Goal: Task Accomplishment & Management: Complete application form

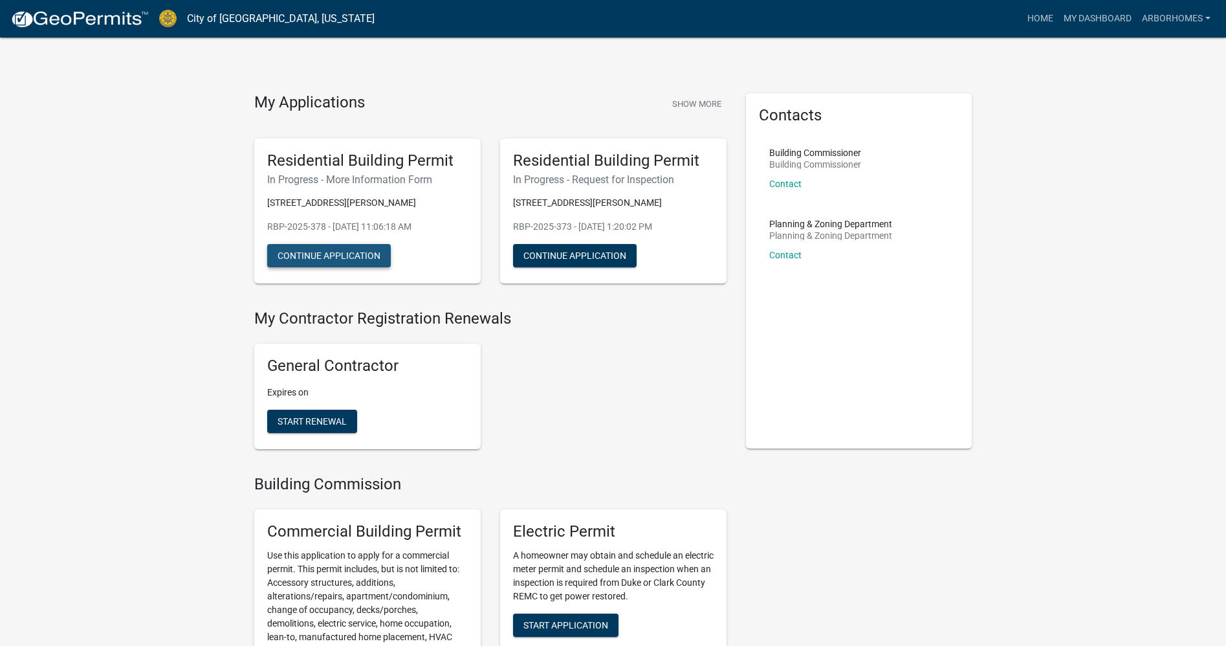
click at [300, 255] on button "Continue Application" at bounding box center [329, 255] width 124 height 23
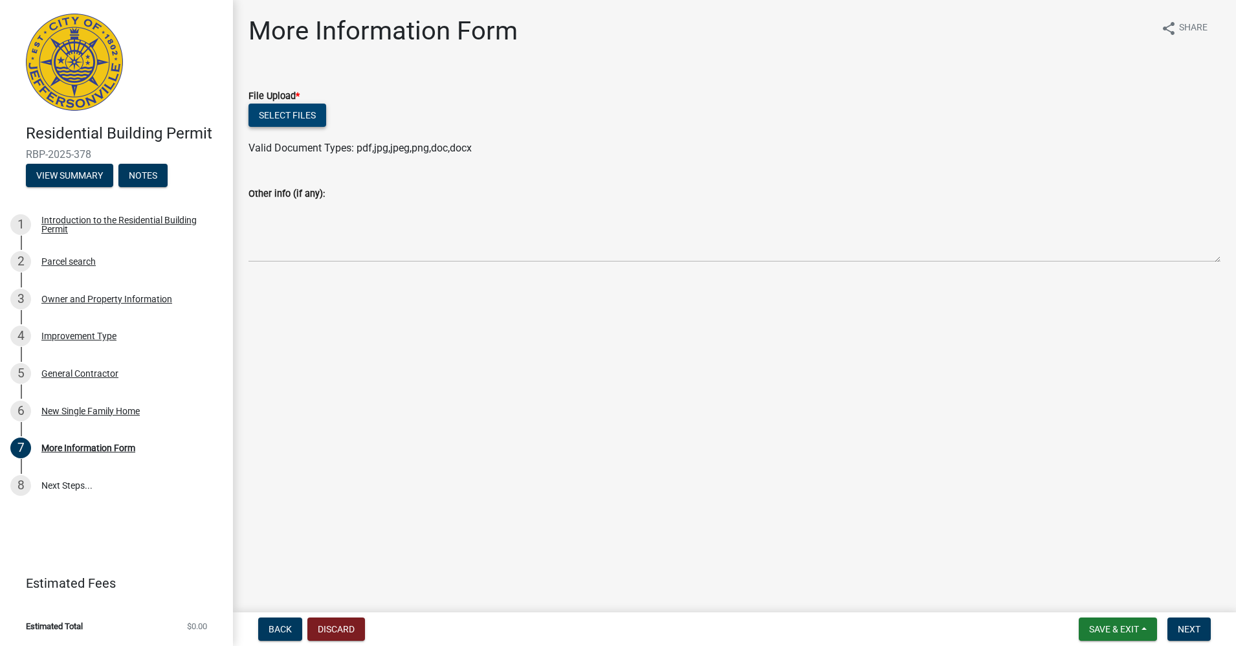
click at [280, 114] on button "Select files" at bounding box center [287, 115] width 78 height 23
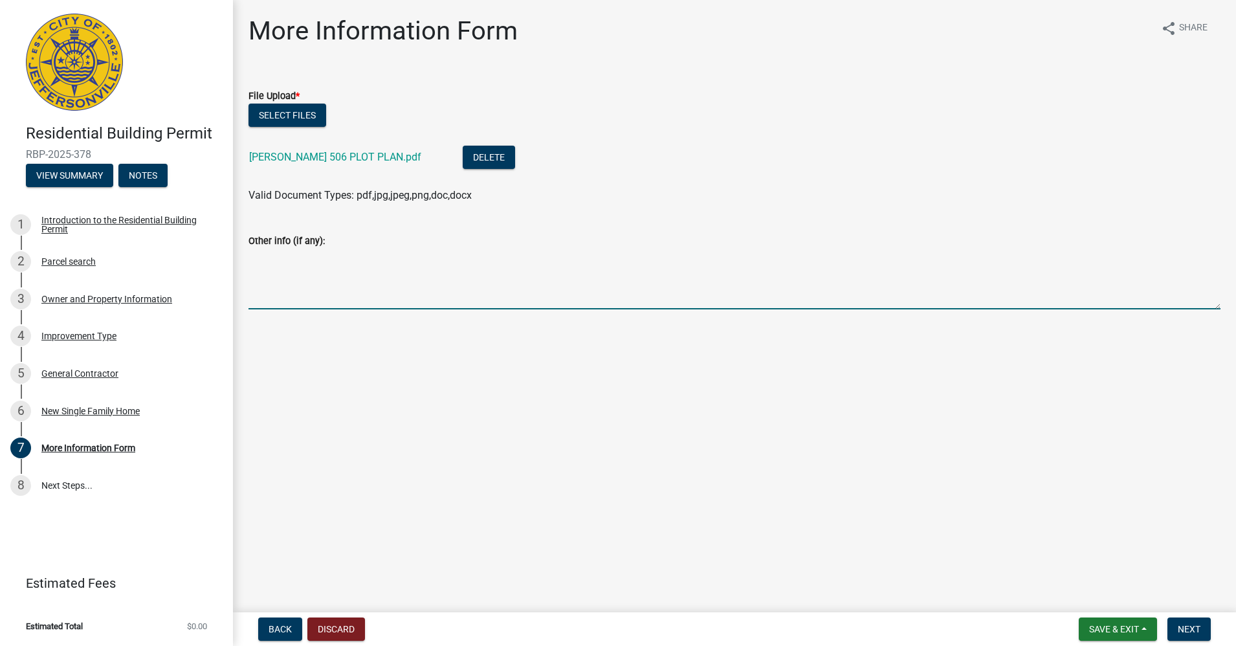
click at [296, 286] on textarea "Other info (if any):" at bounding box center [734, 278] width 972 height 61
click at [529, 402] on main "More Information Form share Share File Upload * Select files [PERSON_NAME] 506 …" at bounding box center [734, 303] width 1003 height 607
type textarea "This application is for 506 [PERSON_NAME] Springs; I have uploaded a revised pl…"
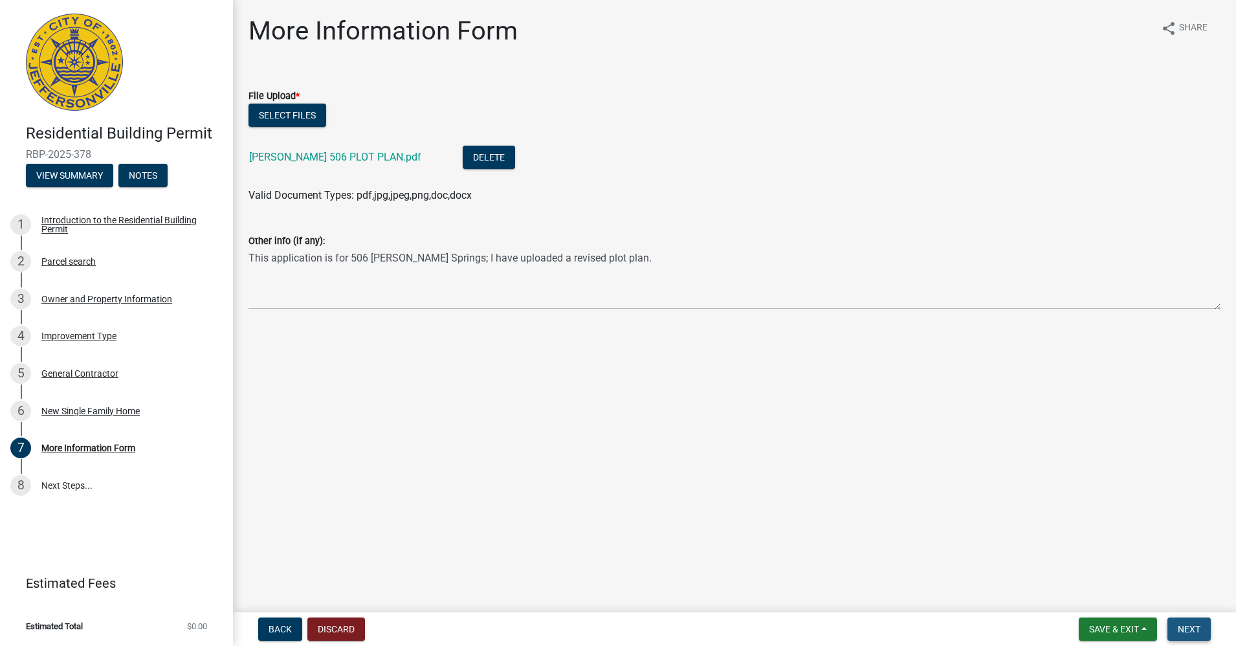
click at [1195, 620] on button "Next" at bounding box center [1188, 628] width 43 height 23
